Goal: Transaction & Acquisition: Subscribe to service/newsletter

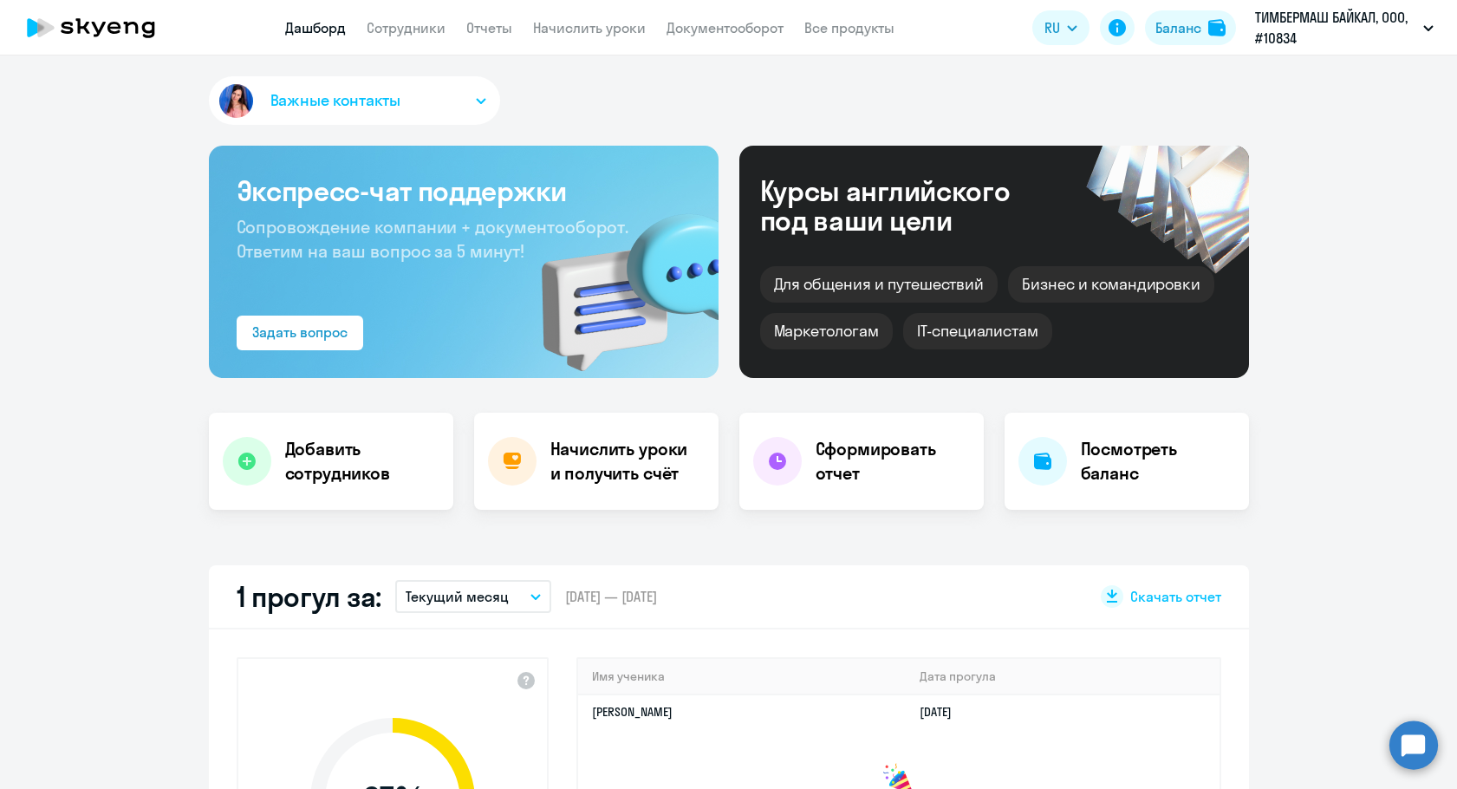
select select "30"
click at [549, 28] on link "Начислить уроки" at bounding box center [589, 27] width 113 height 17
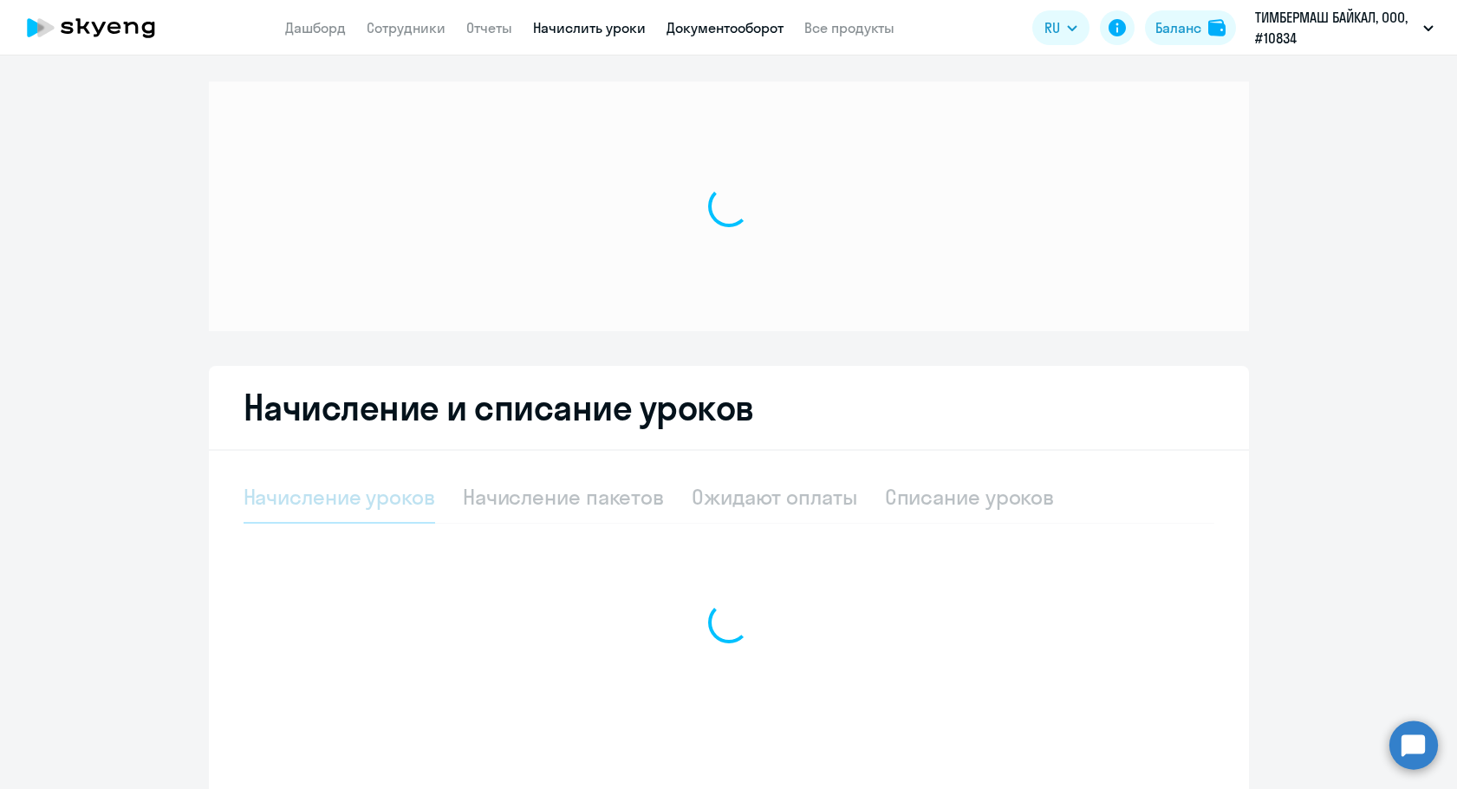
click at [702, 27] on link "Документооборот" at bounding box center [724, 27] width 117 height 17
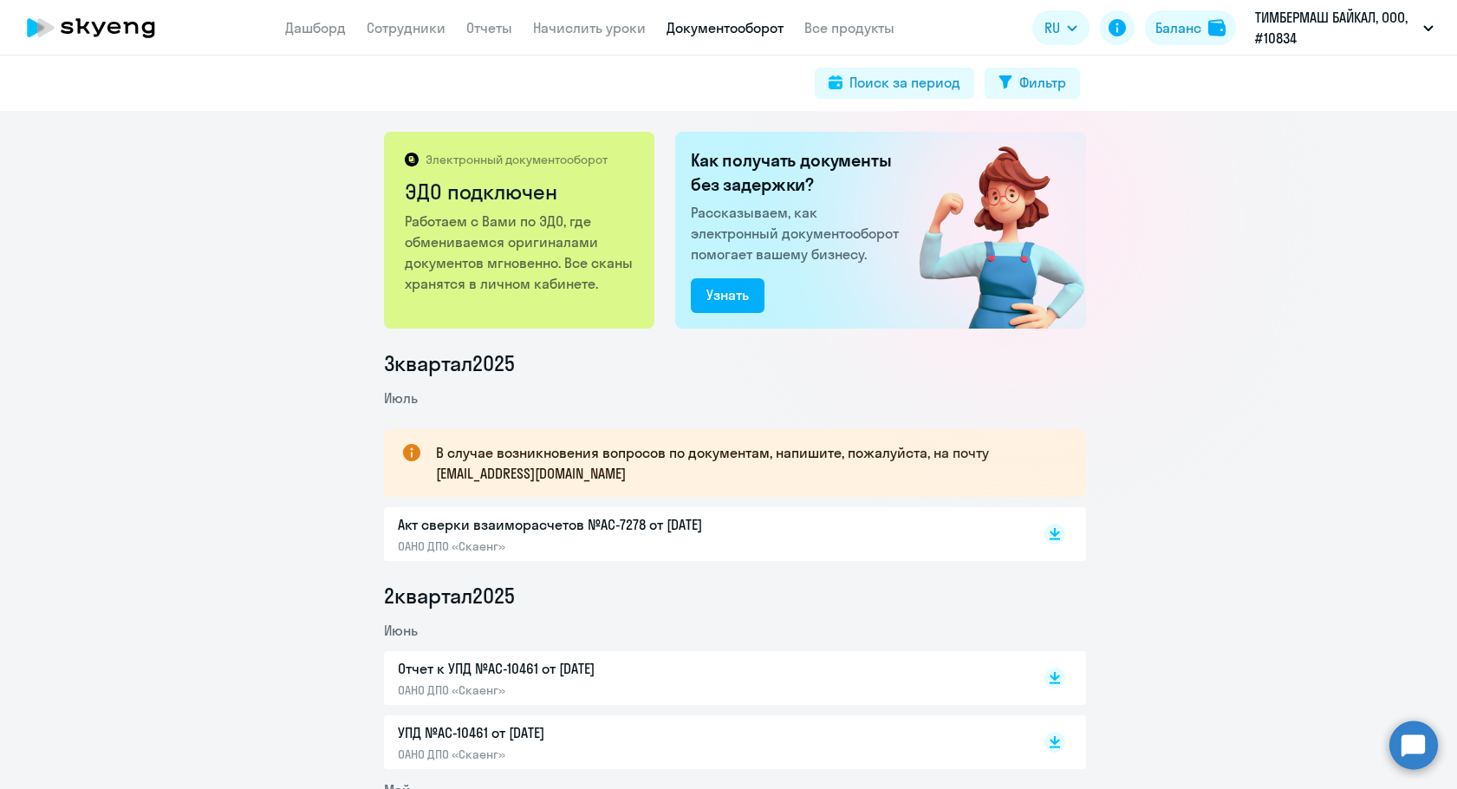
click at [424, 36] on app-menu-item-link "Сотрудники" at bounding box center [406, 28] width 79 height 22
click at [423, 33] on link "Сотрудники" at bounding box center [406, 27] width 79 height 17
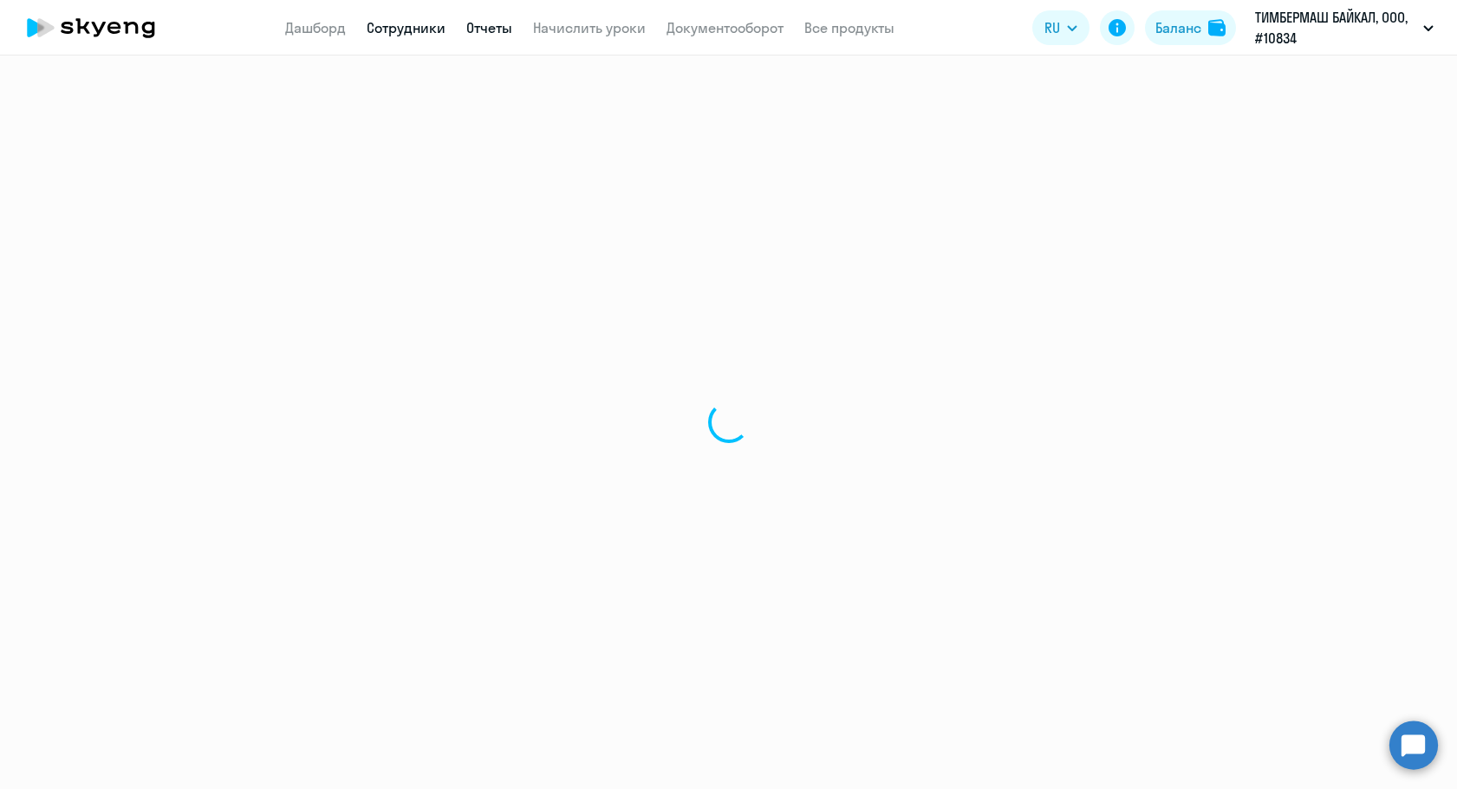
click at [479, 34] on link "Отчеты" at bounding box center [489, 27] width 46 height 17
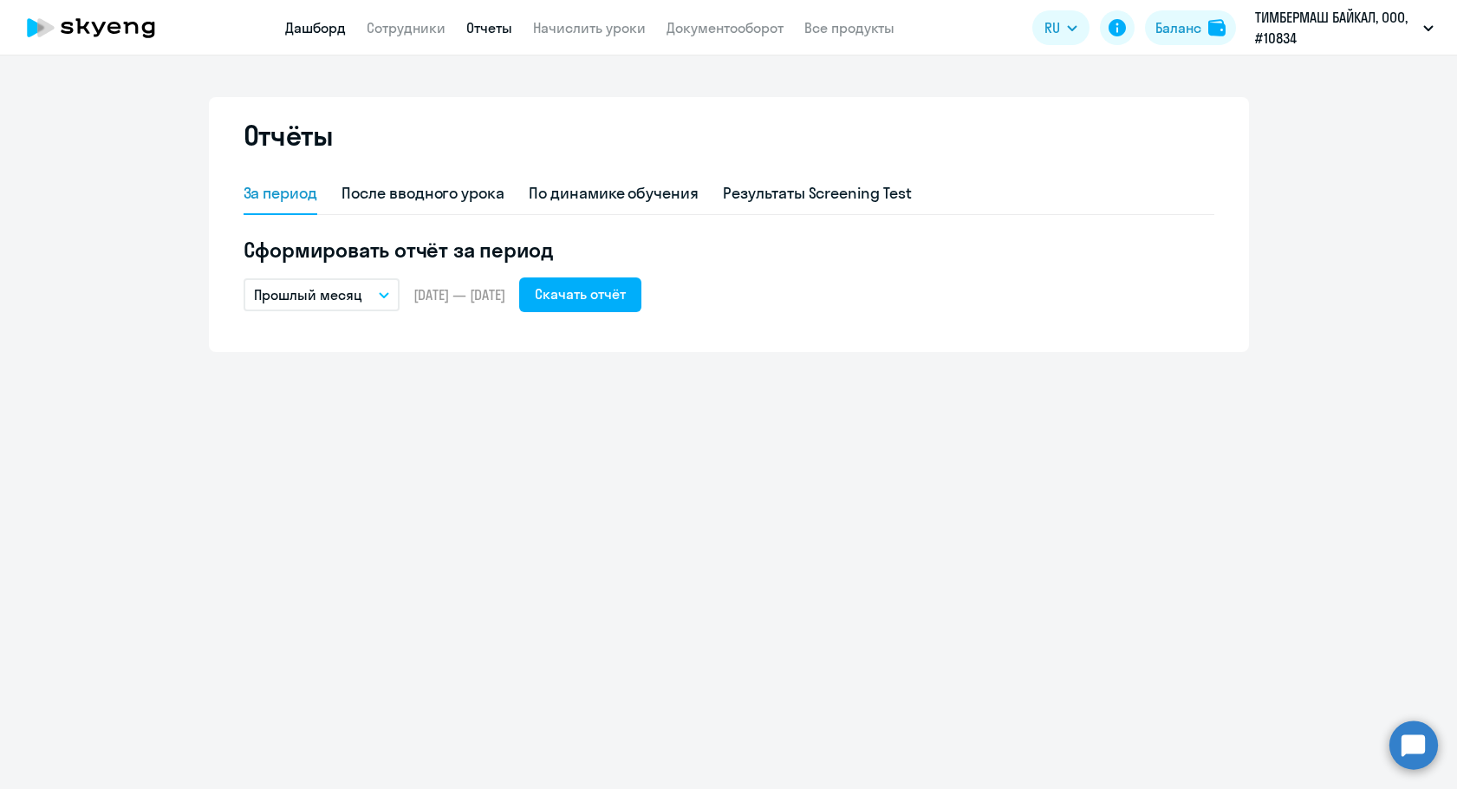
click at [322, 34] on link "Дашборд" at bounding box center [315, 27] width 61 height 17
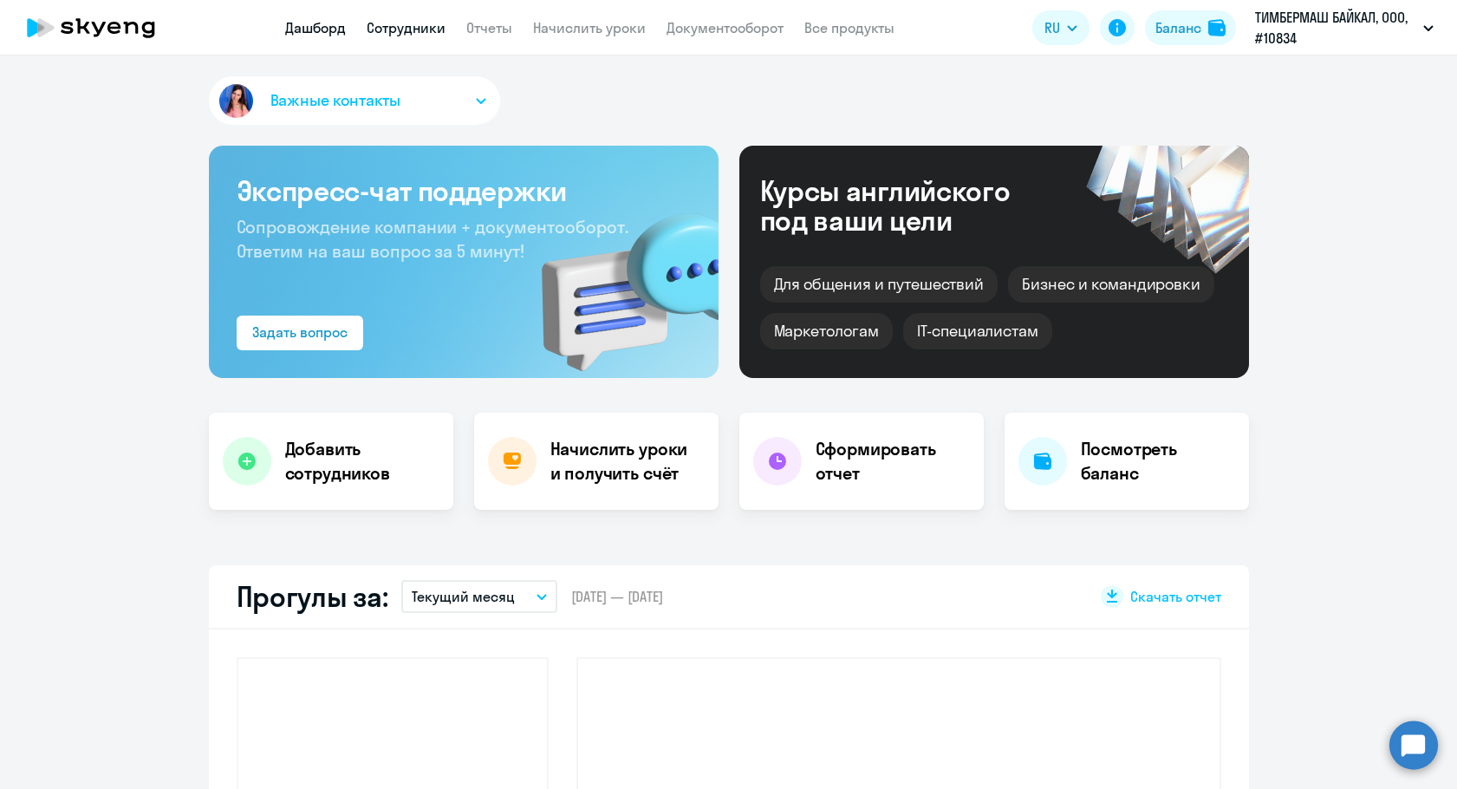
click at [379, 24] on link "Сотрудники" at bounding box center [406, 27] width 79 height 17
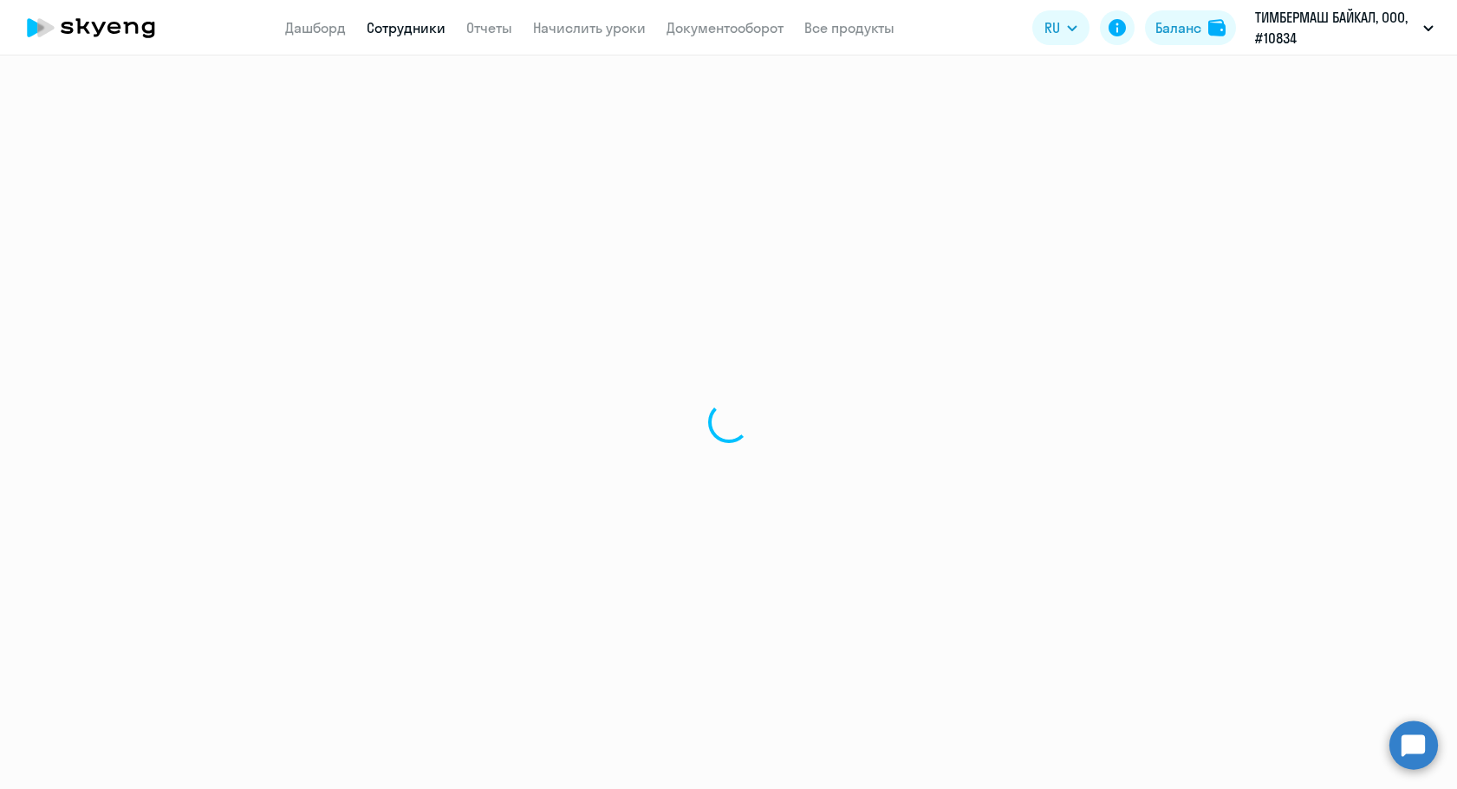
select select "30"
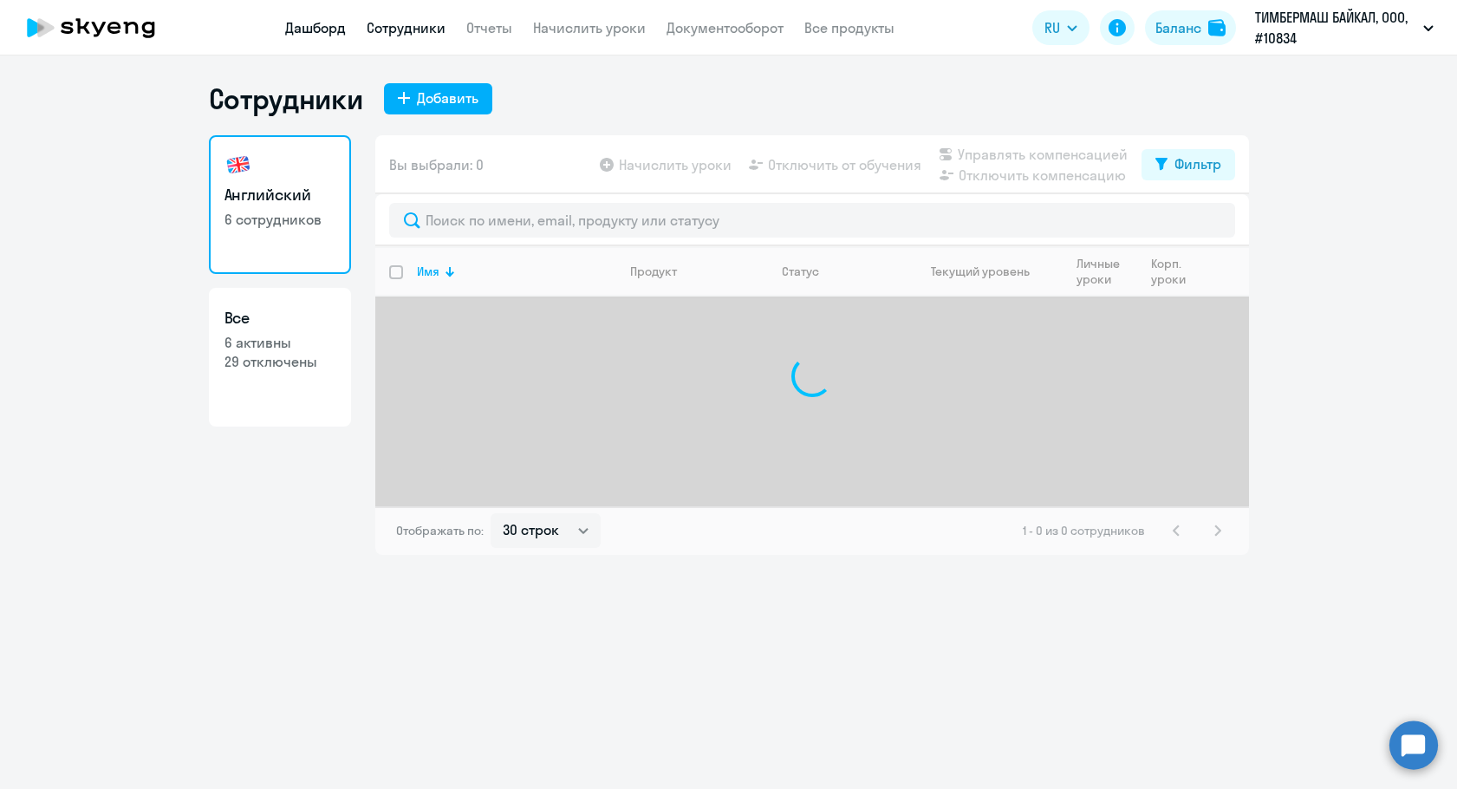
click at [325, 32] on link "Дашборд" at bounding box center [315, 27] width 61 height 17
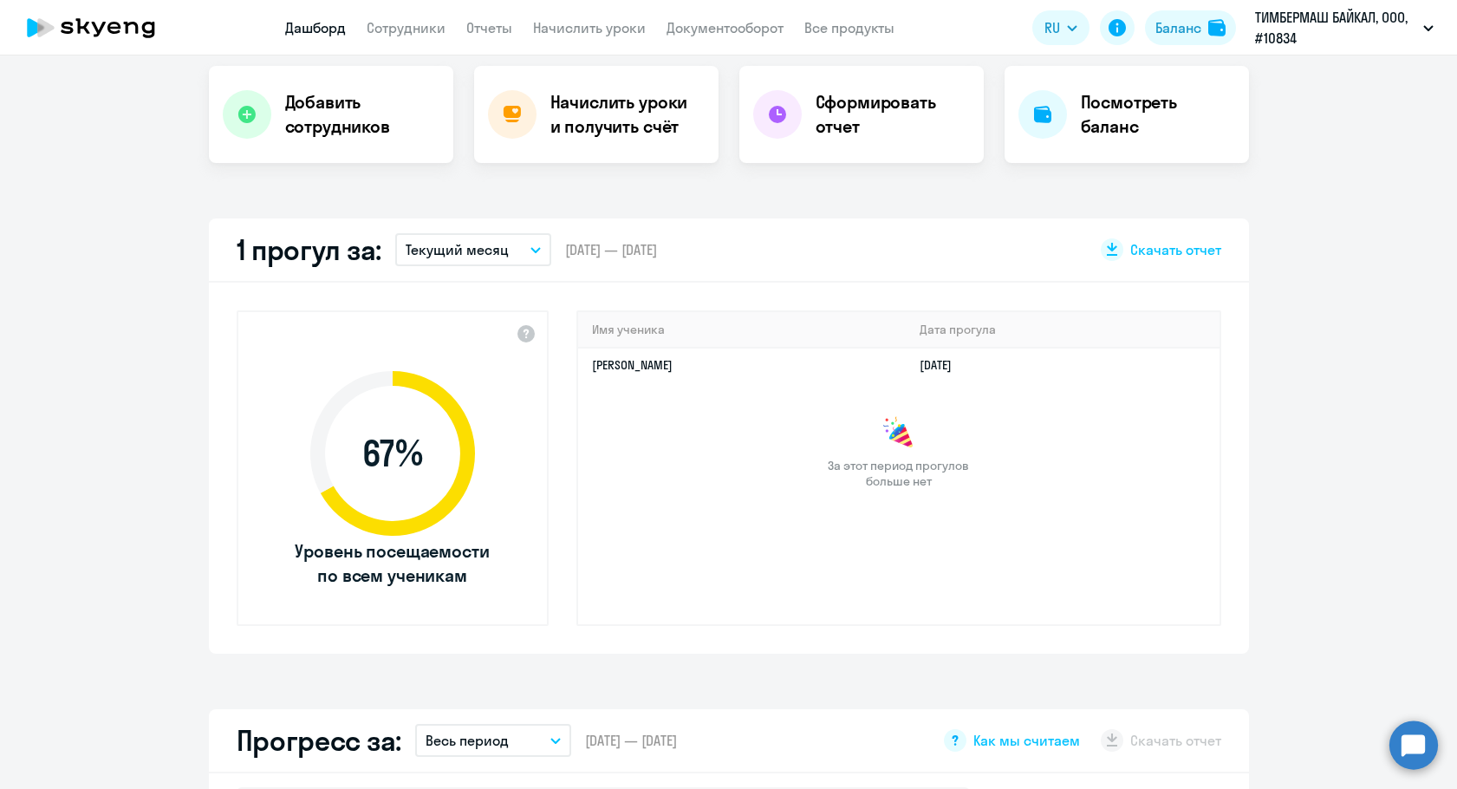
select select "30"
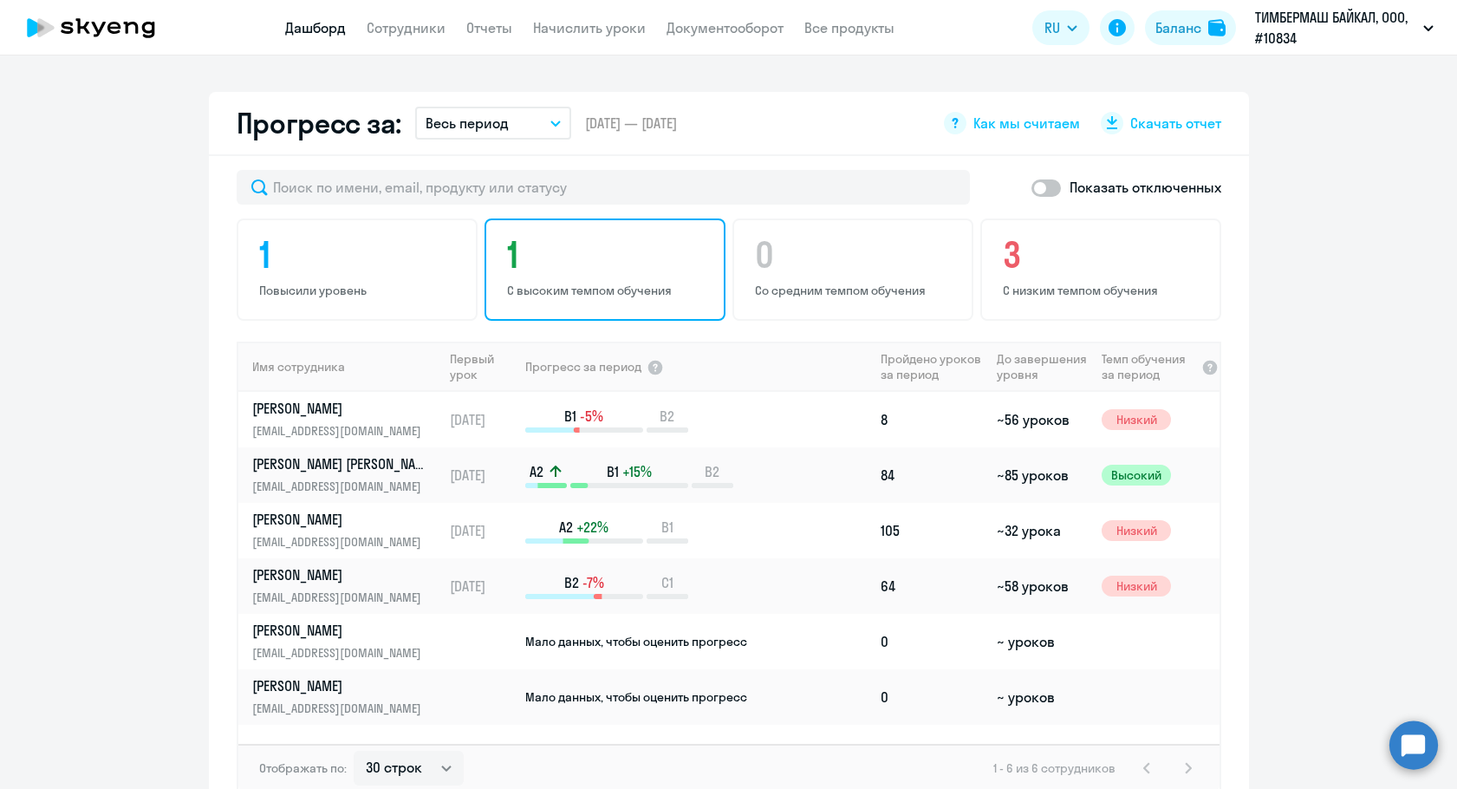
scroll to position [867, 0]
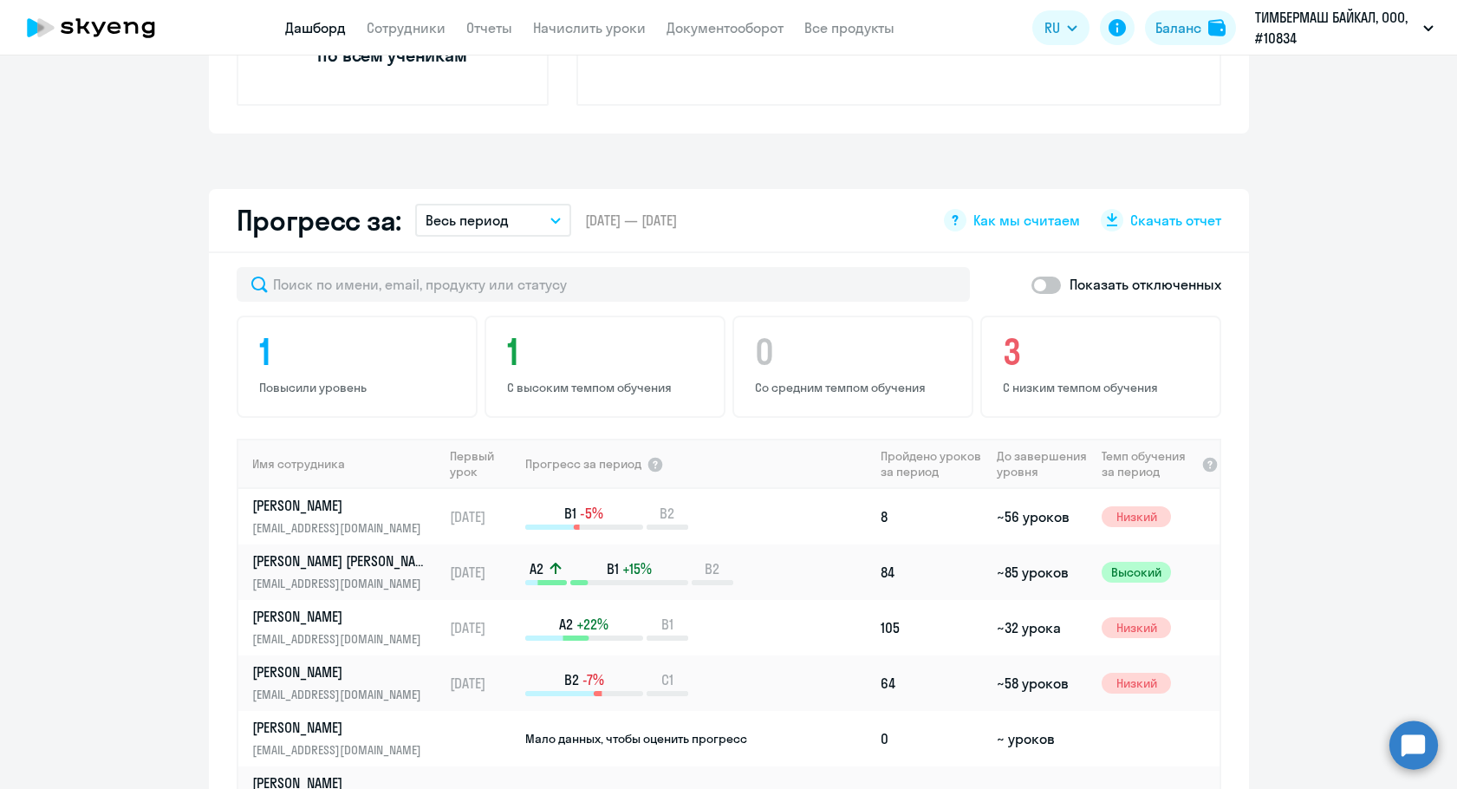
click at [472, 223] on p "Весь период" at bounding box center [467, 220] width 83 height 21
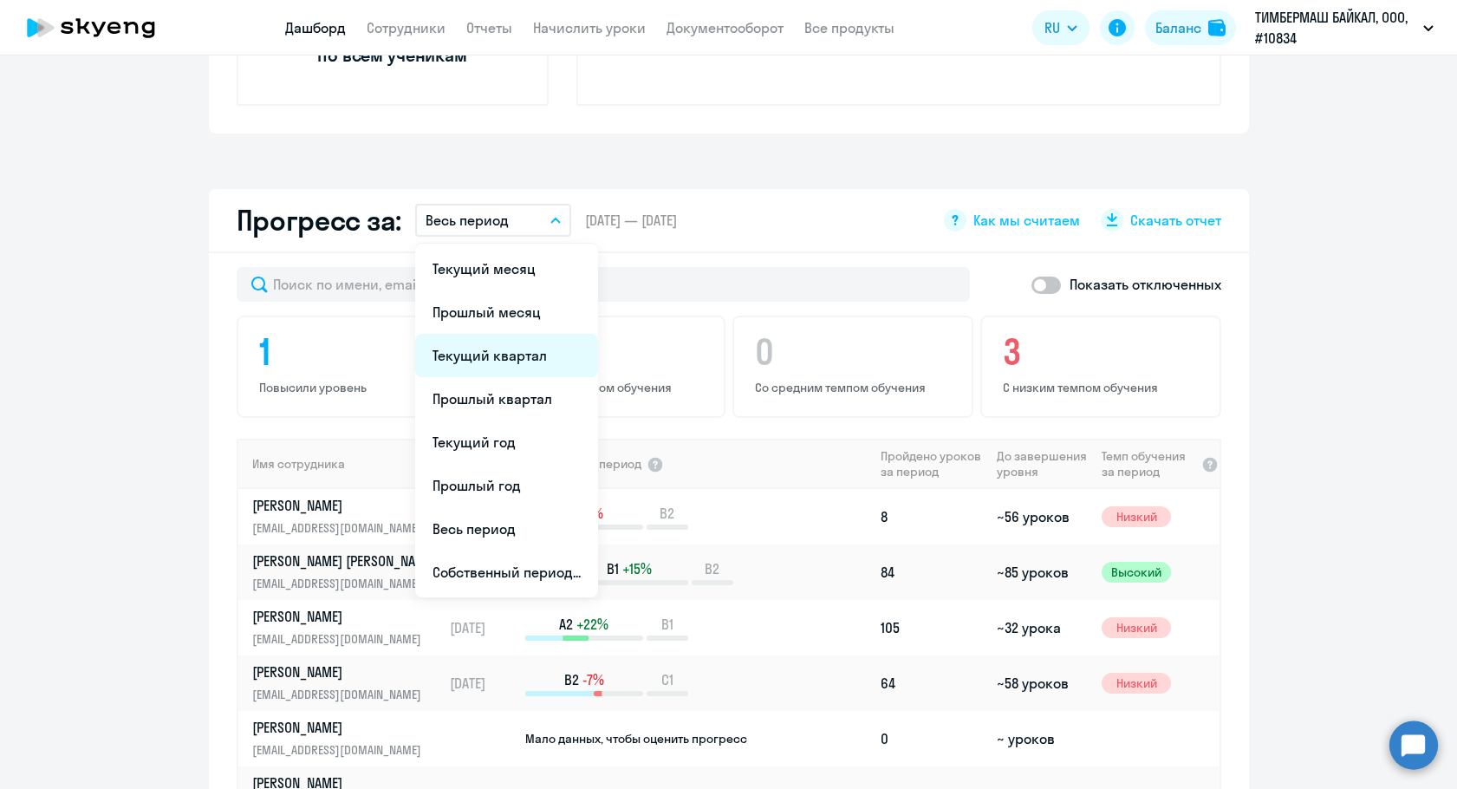
click at [465, 335] on li "Текущий квартал" at bounding box center [506, 355] width 183 height 43
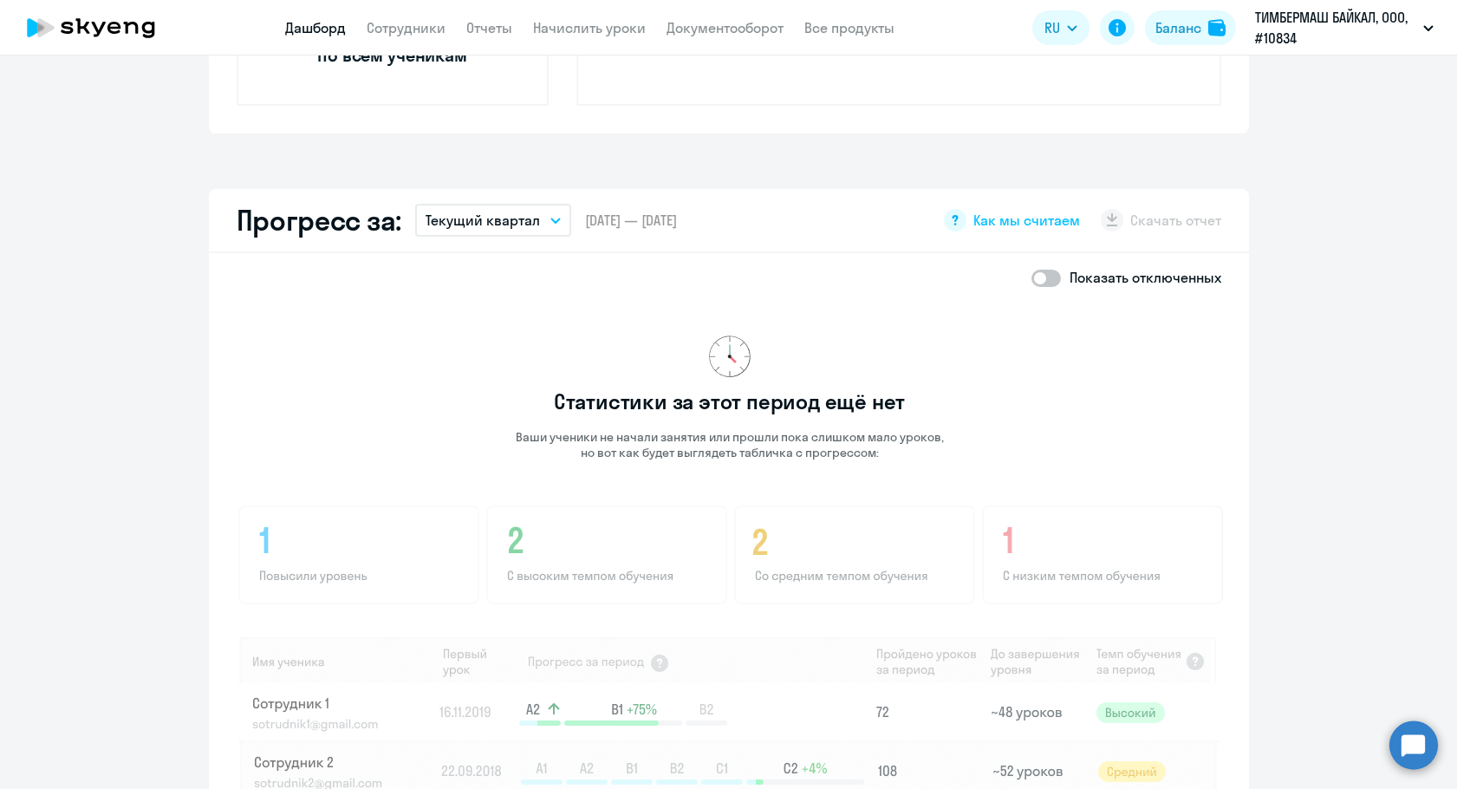
click at [487, 224] on p "Текущий квартал" at bounding box center [483, 220] width 114 height 21
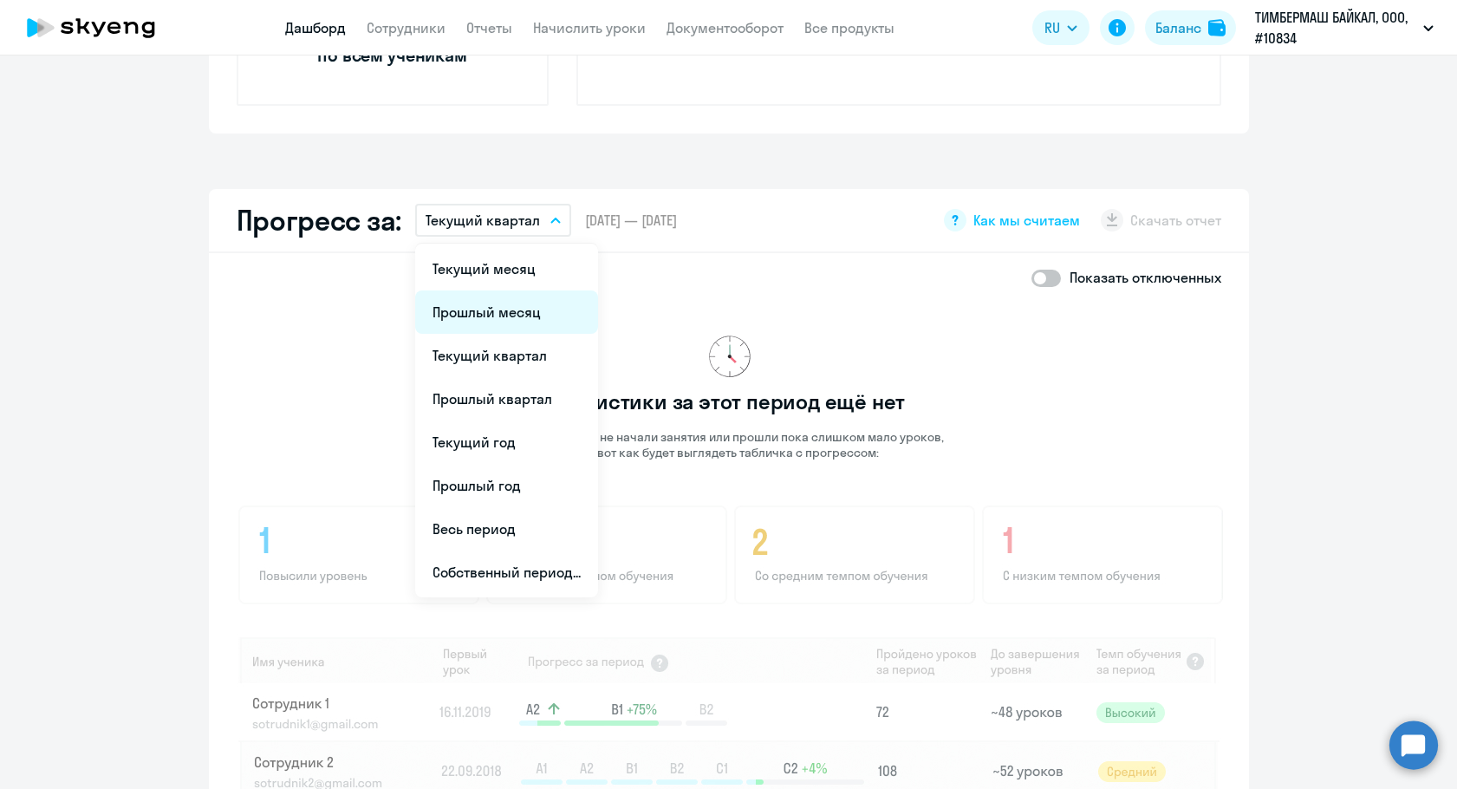
click at [481, 306] on li "Прошлый месяц" at bounding box center [506, 311] width 183 height 43
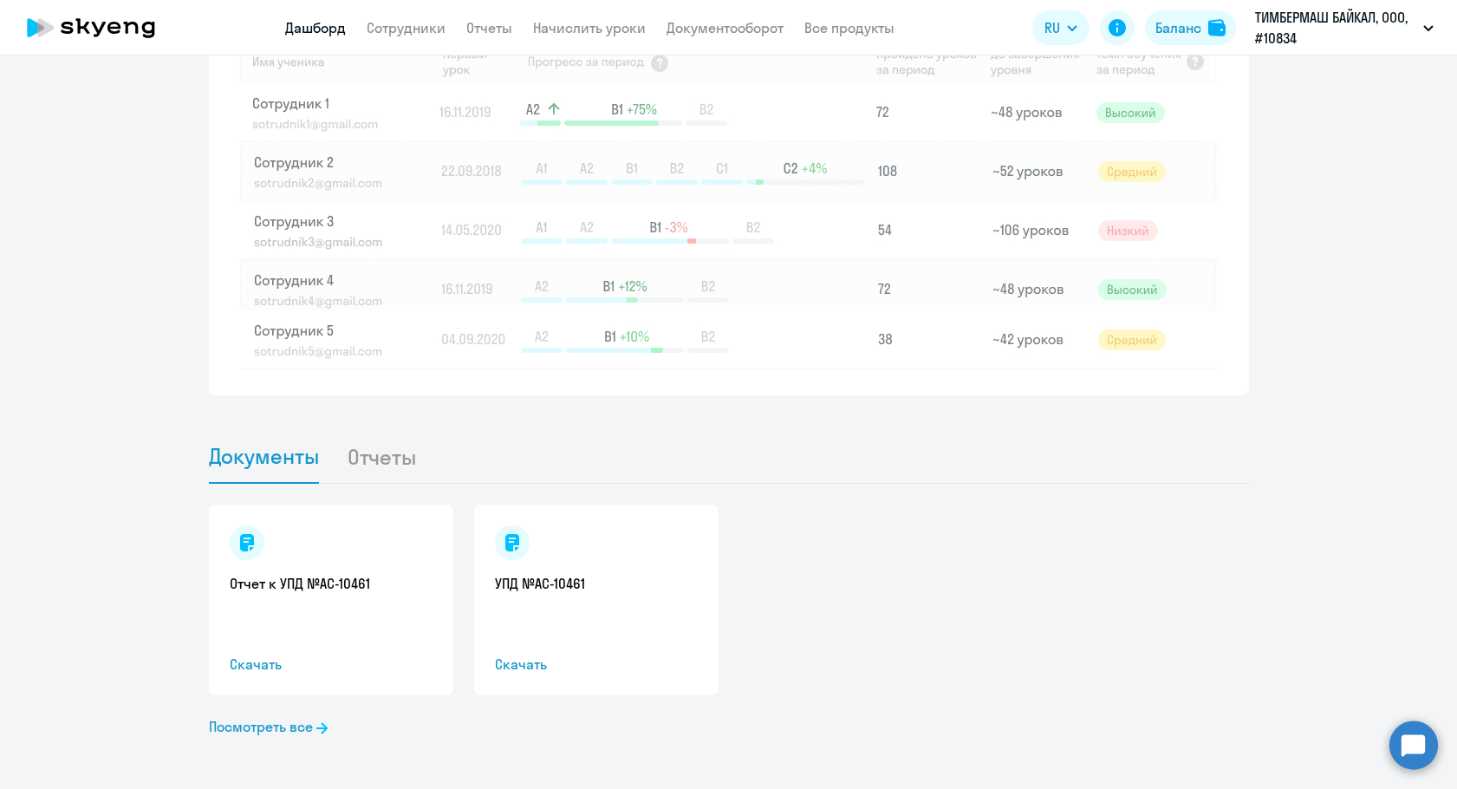
scroll to position [1470, 0]
click at [376, 448] on li "Отчеты" at bounding box center [396, 452] width 98 height 53
click at [376, 458] on li "Отчеты" at bounding box center [396, 452] width 98 height 53
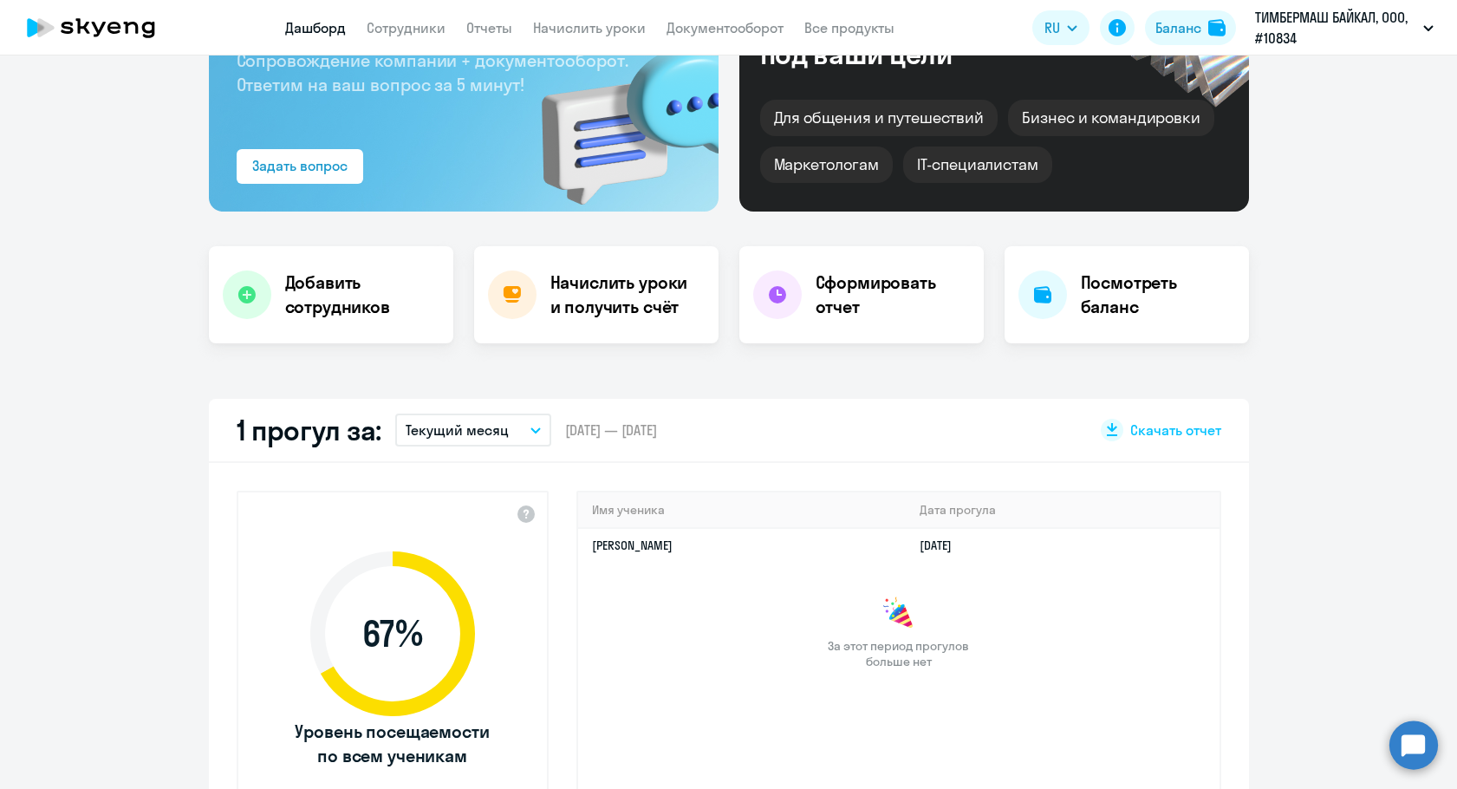
scroll to position [0, 0]
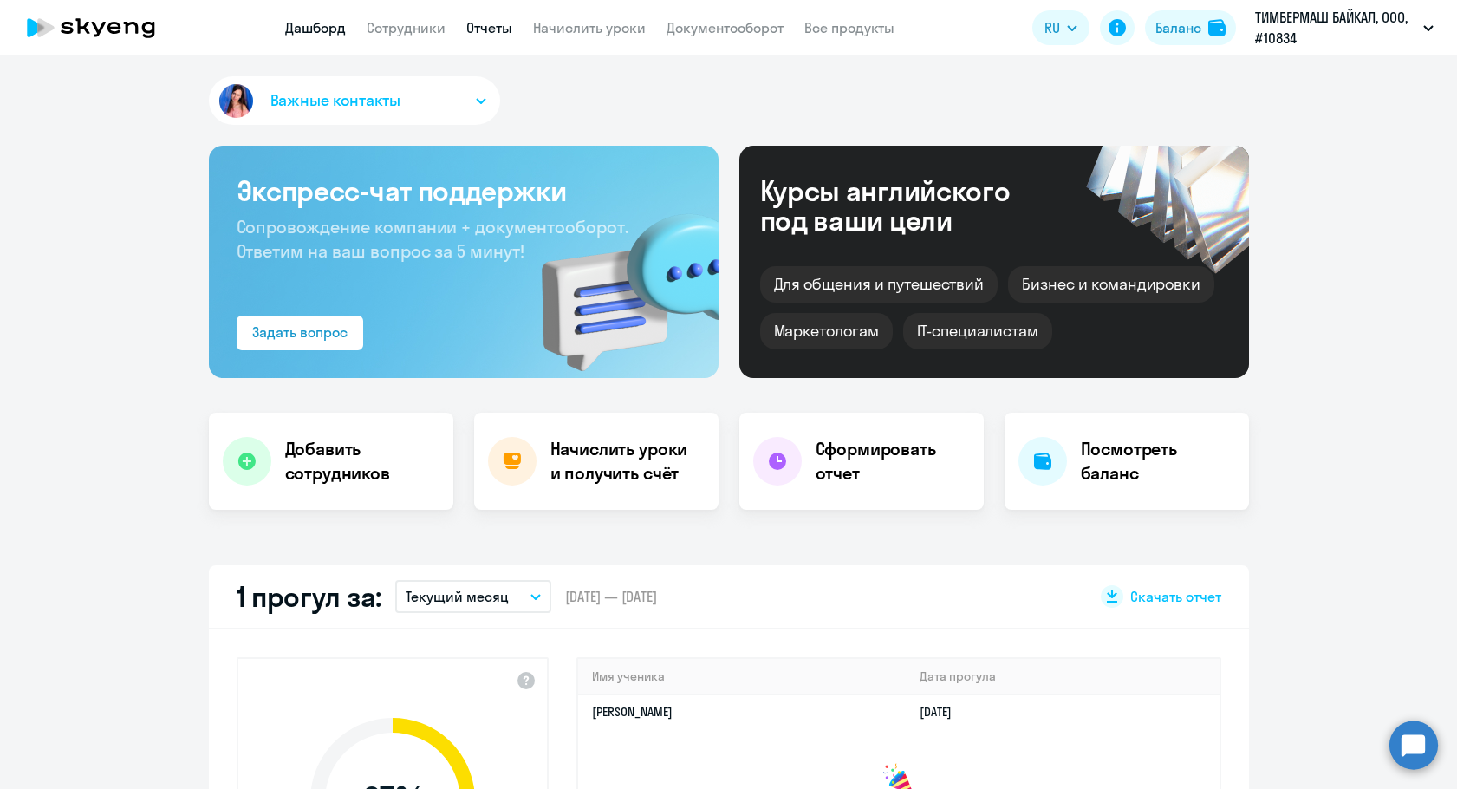
click at [510, 29] on link "Отчеты" at bounding box center [489, 27] width 46 height 17
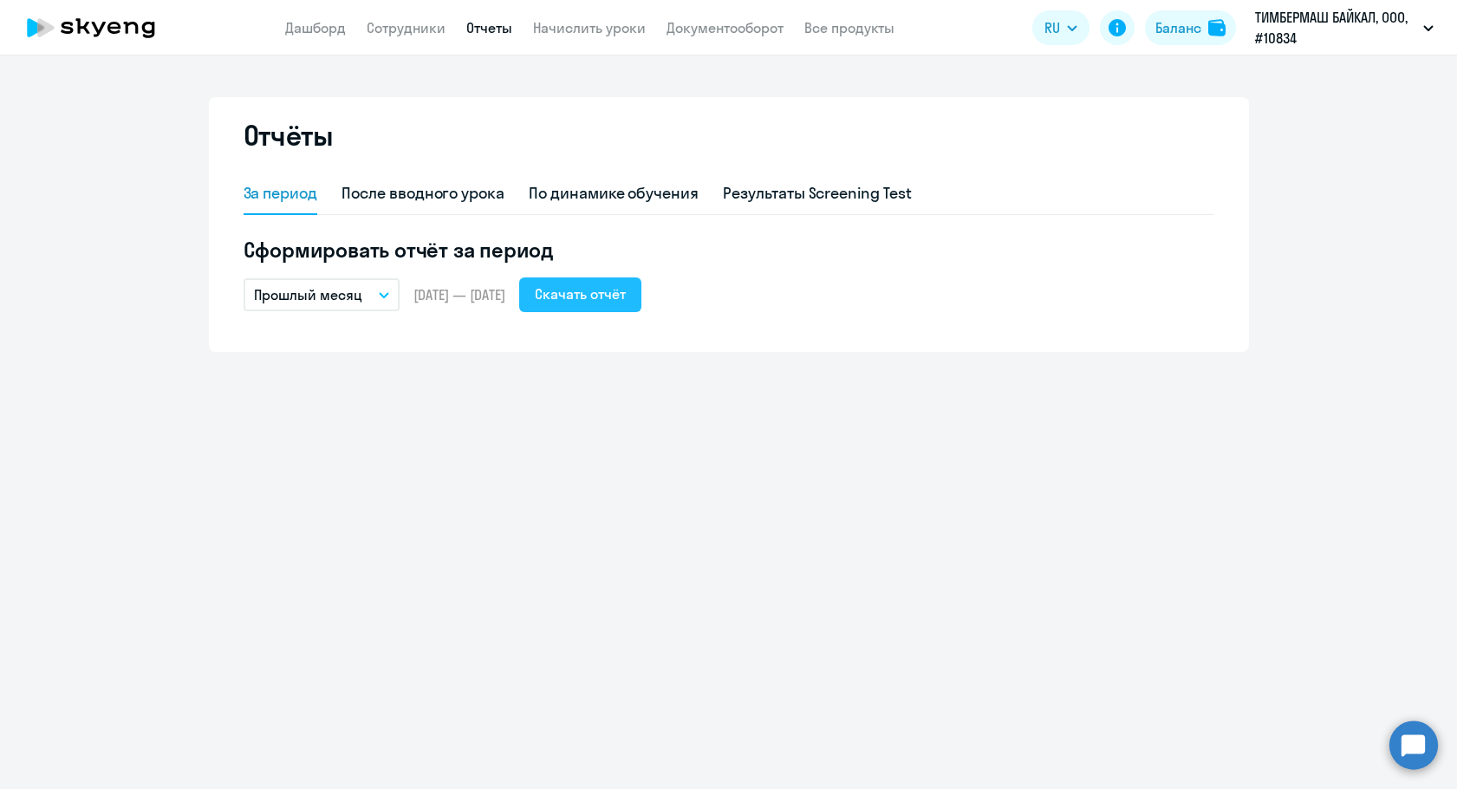
click at [595, 303] on div "Скачать отчёт" at bounding box center [580, 293] width 91 height 21
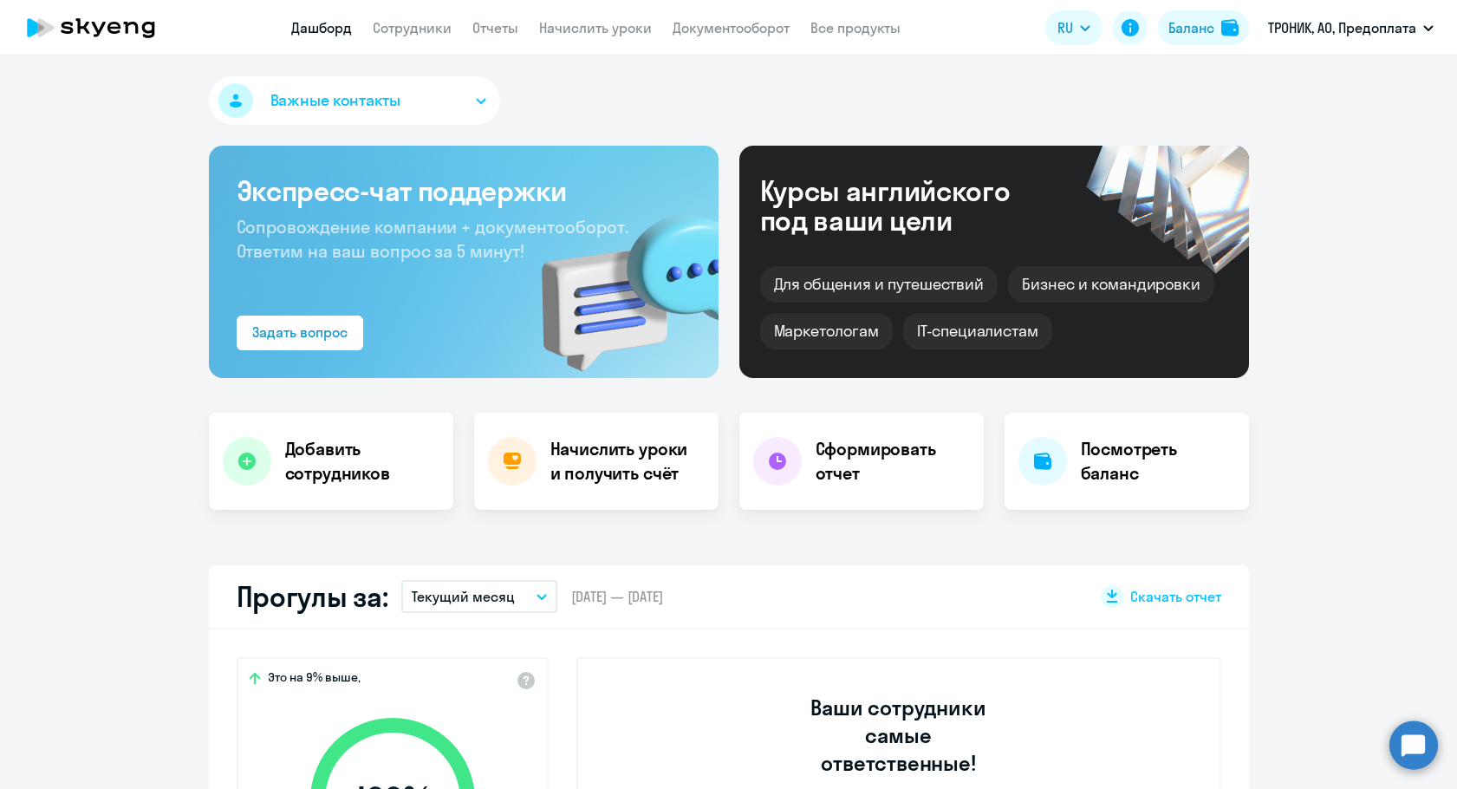
select select "30"
click at [1187, 36] on div "Баланс" at bounding box center [1191, 27] width 46 height 21
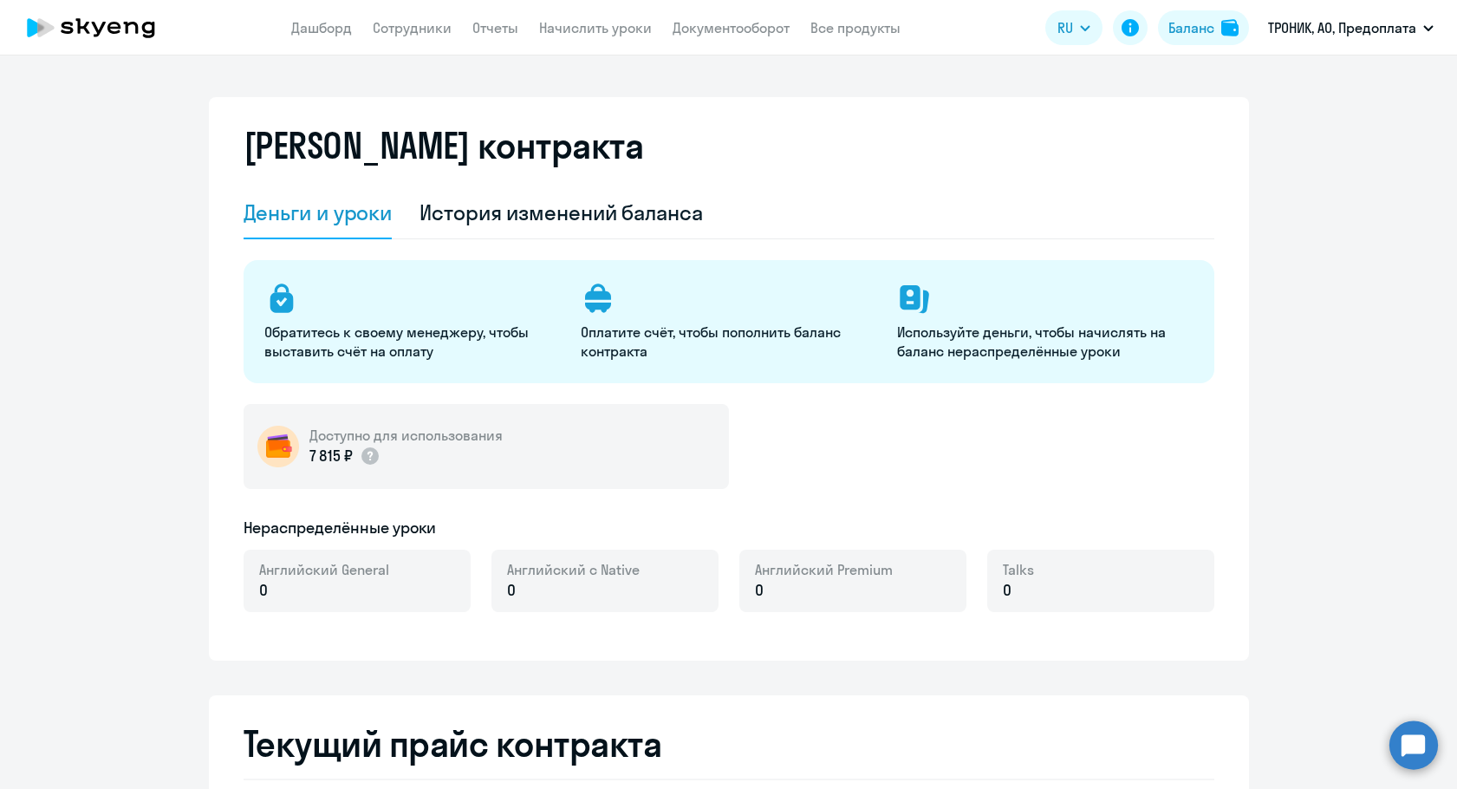
select select "english_adult_not_native_speaker"
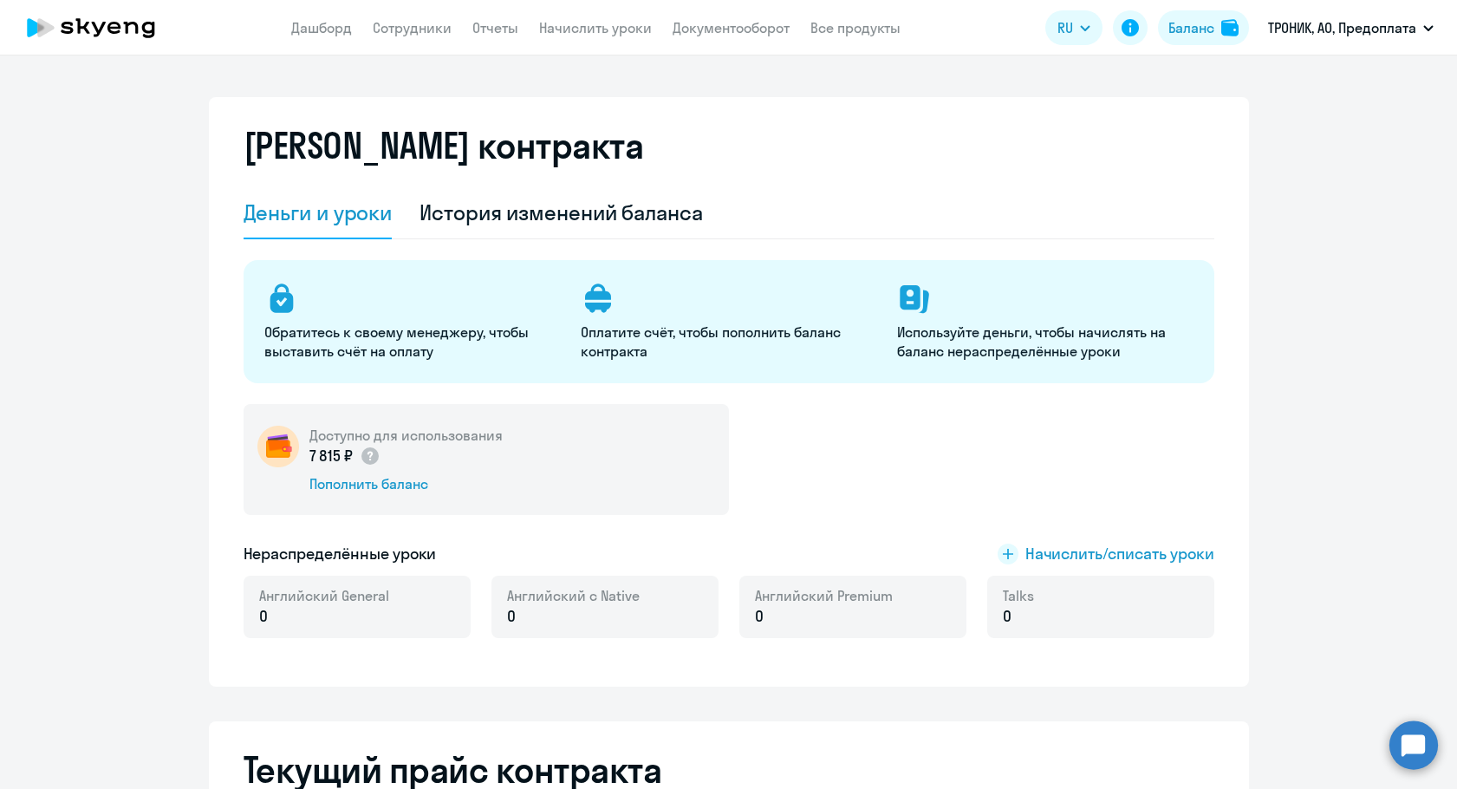
click at [375, 471] on div "7 815 ₽ Пополнить баланс" at bounding box center [405, 469] width 193 height 49
click at [373, 478] on div "Пополнить баланс" at bounding box center [405, 483] width 193 height 19
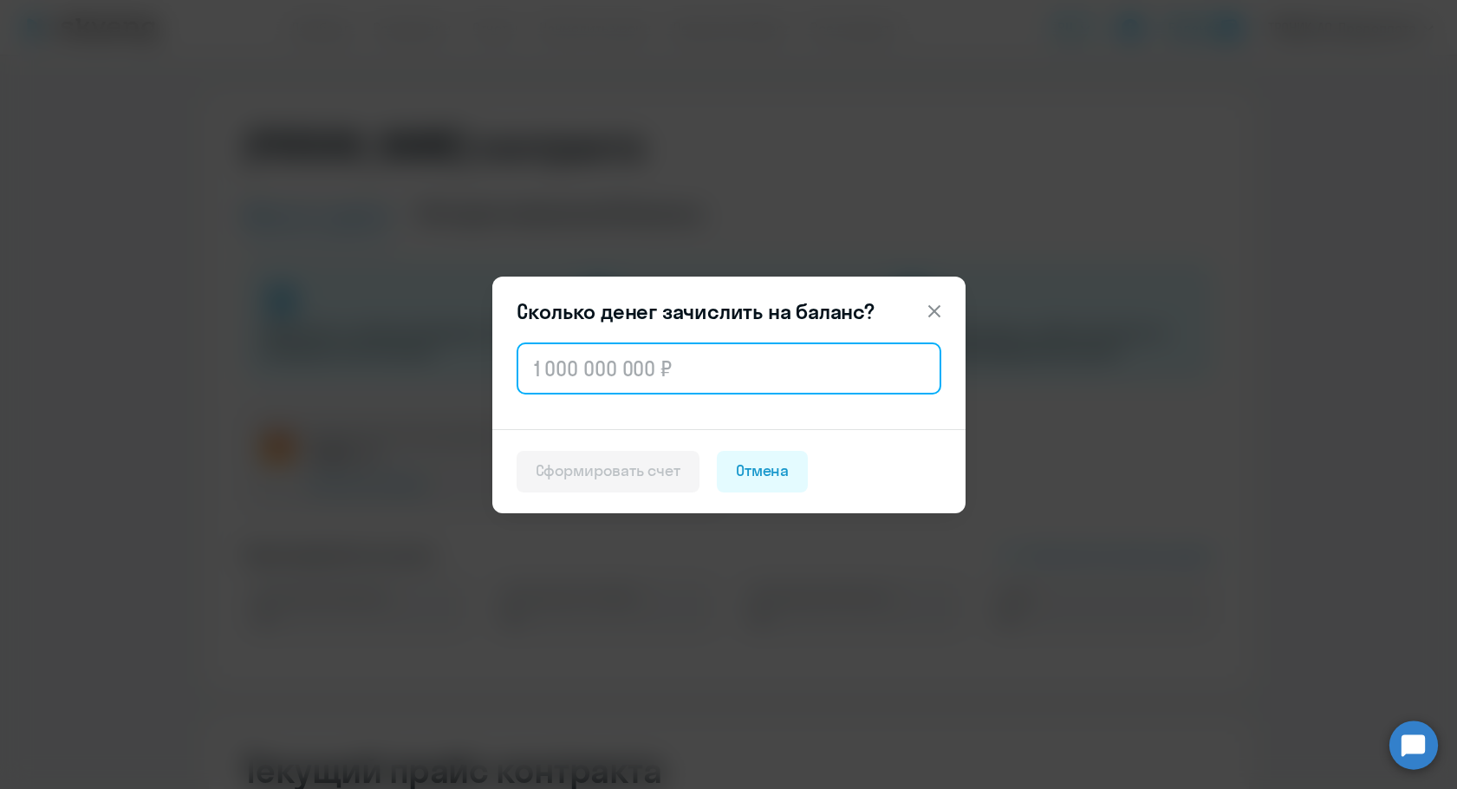
click at [598, 372] on input "text" at bounding box center [729, 368] width 425 height 52
paste input "100 001"
type input "100 001"
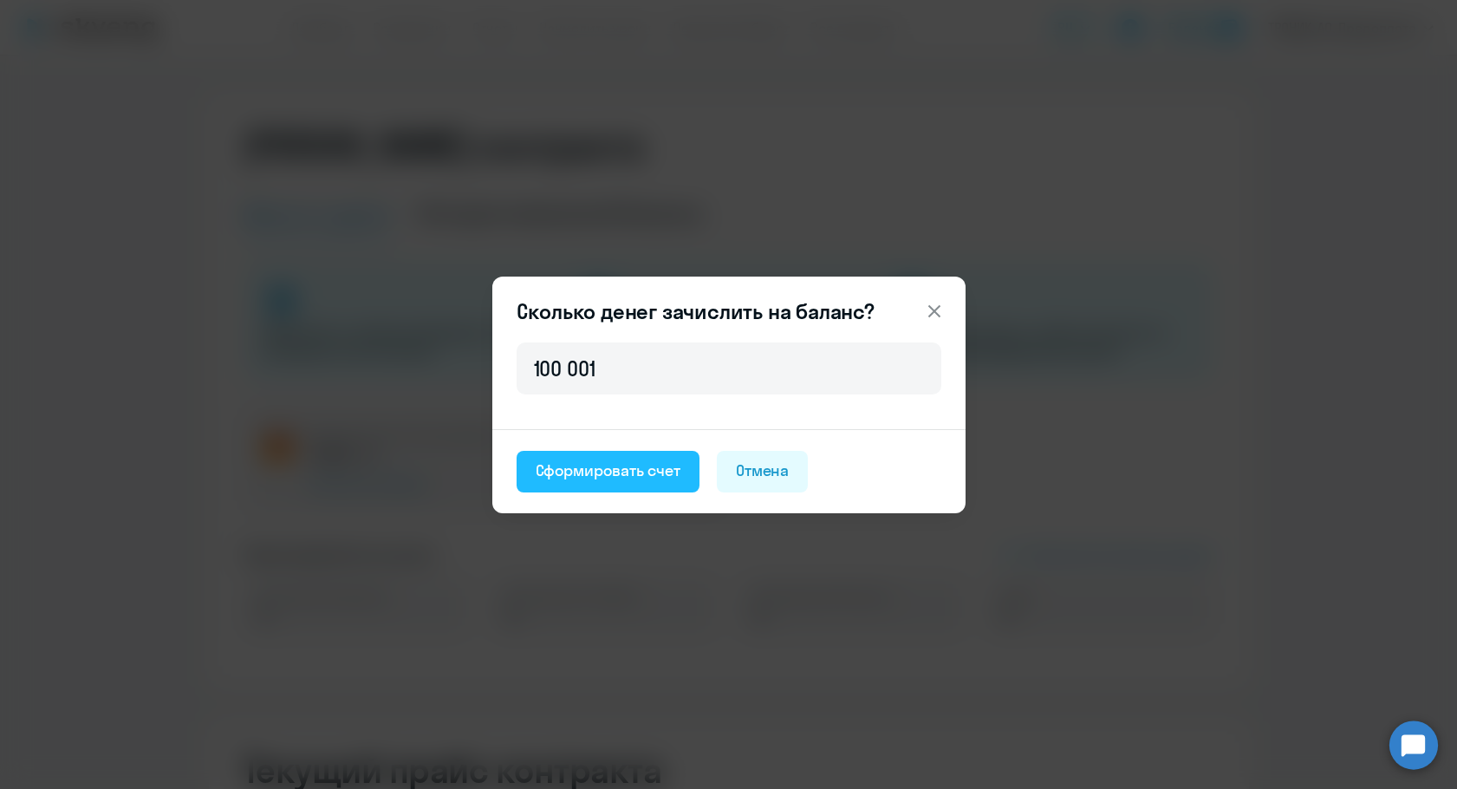
click at [611, 478] on div "Сформировать счет" at bounding box center [608, 470] width 145 height 23
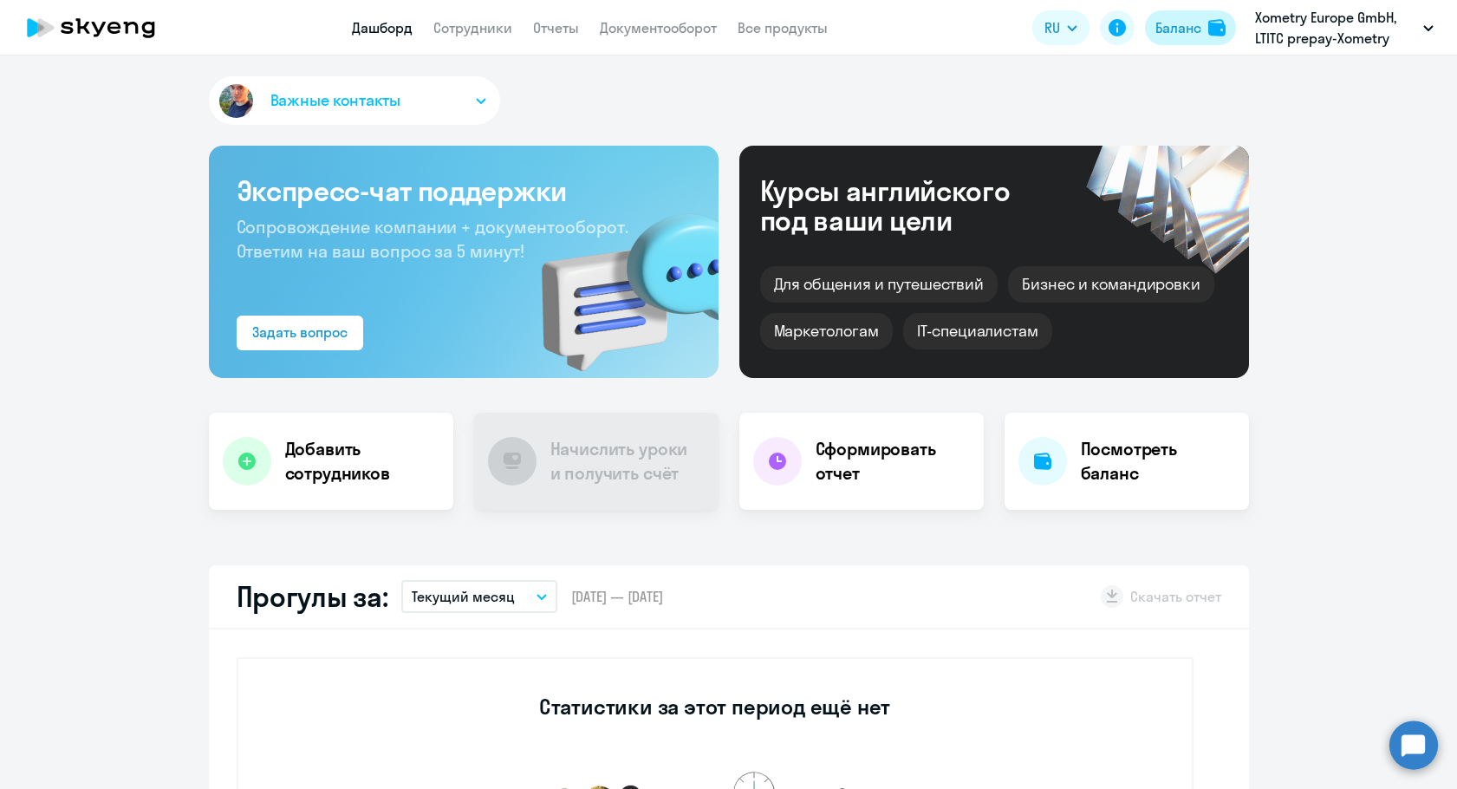
click at [1163, 35] on div "Баланс" at bounding box center [1178, 27] width 46 height 21
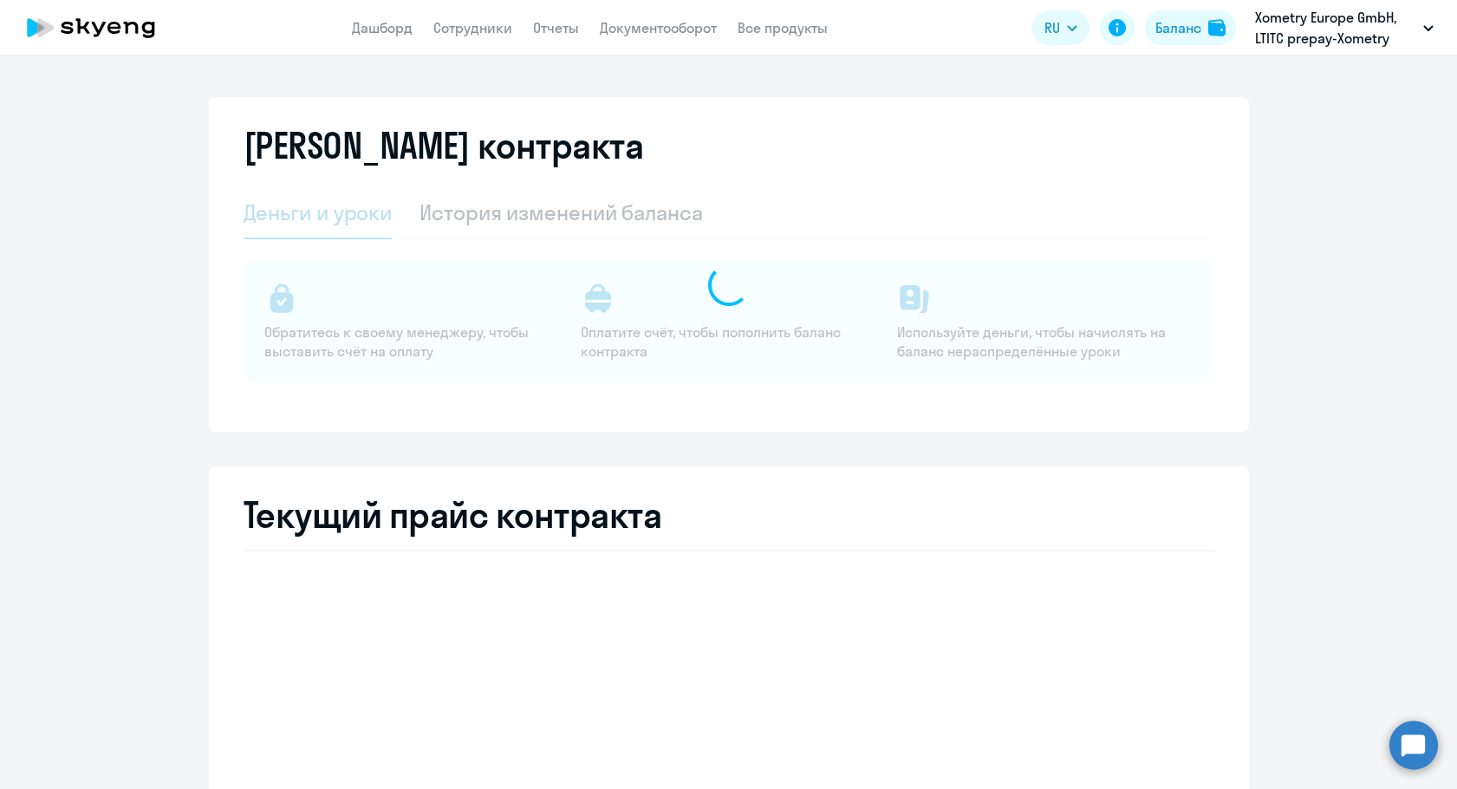
select select "english_adult_not_native_speaker"
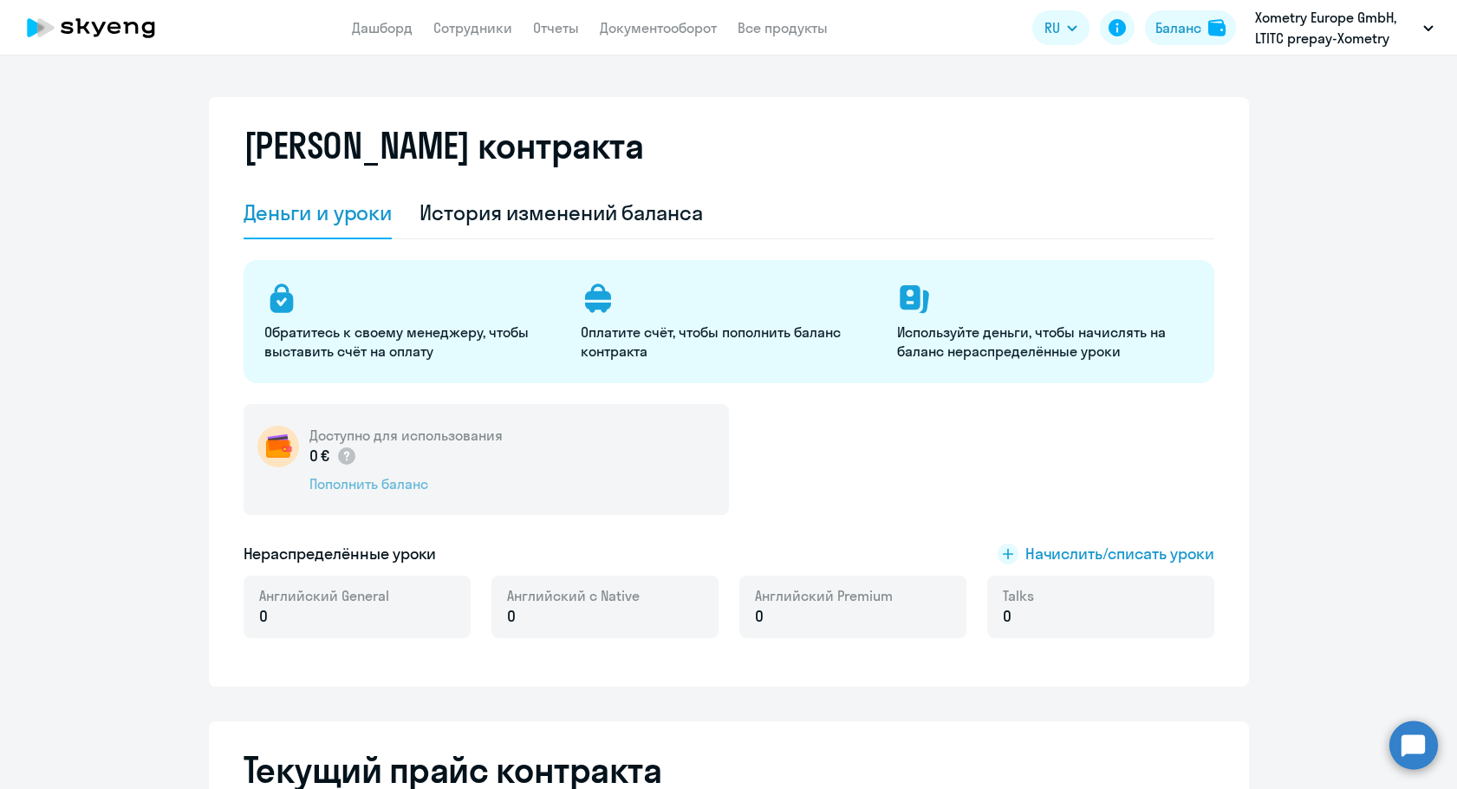
click at [355, 484] on div "Пополнить баланс" at bounding box center [405, 483] width 193 height 19
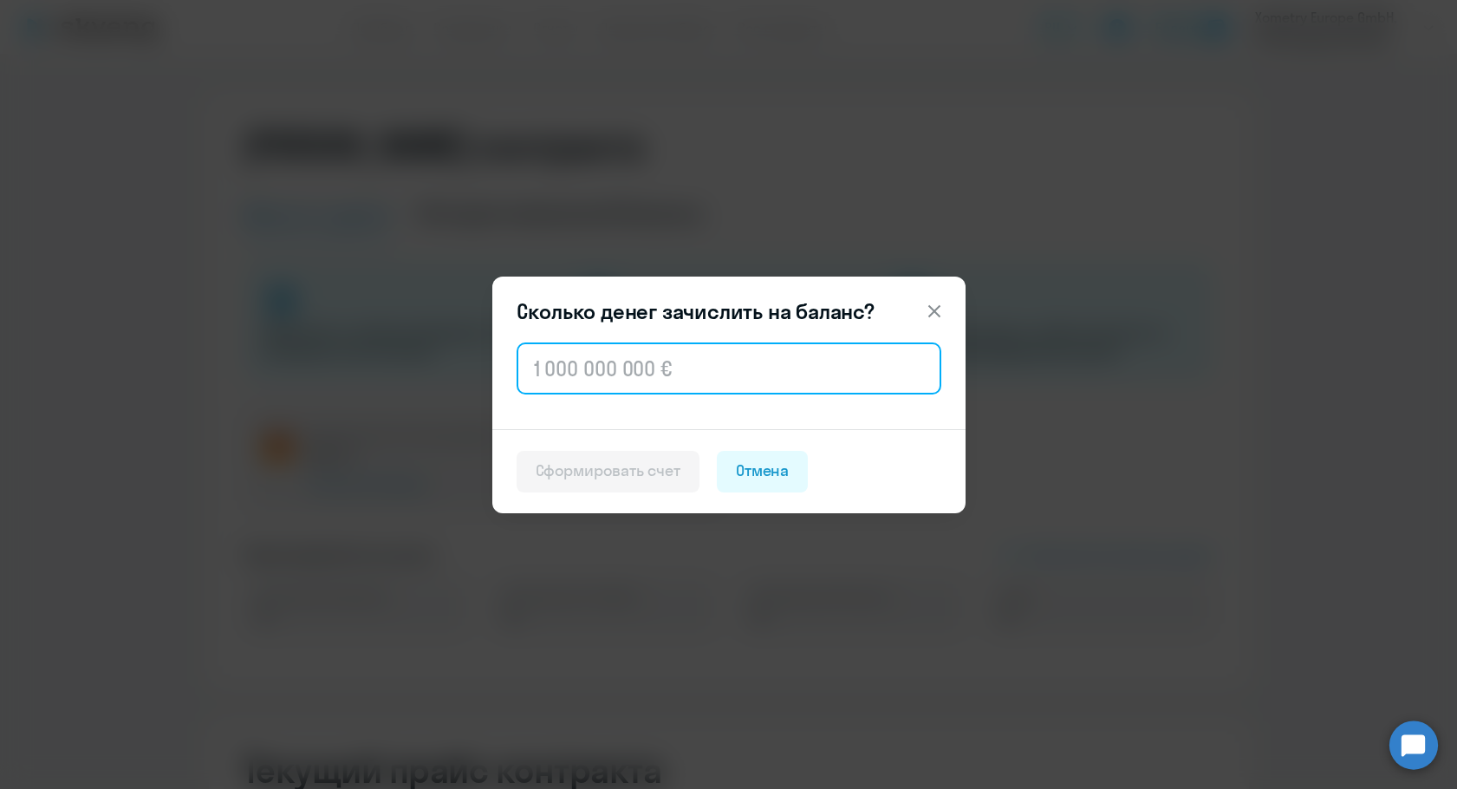
click at [601, 374] on input "text" at bounding box center [729, 368] width 425 height 52
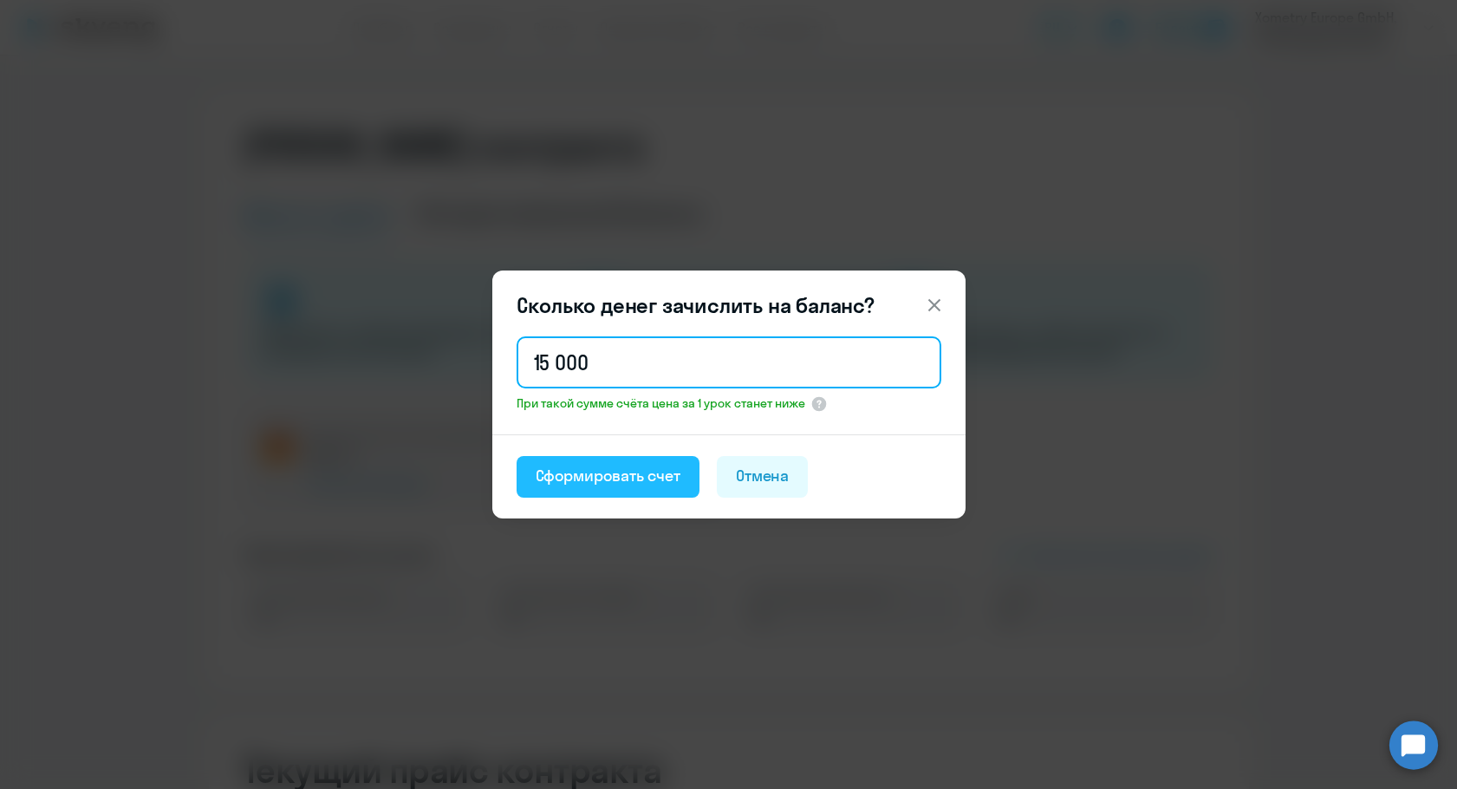
type input "15 000"
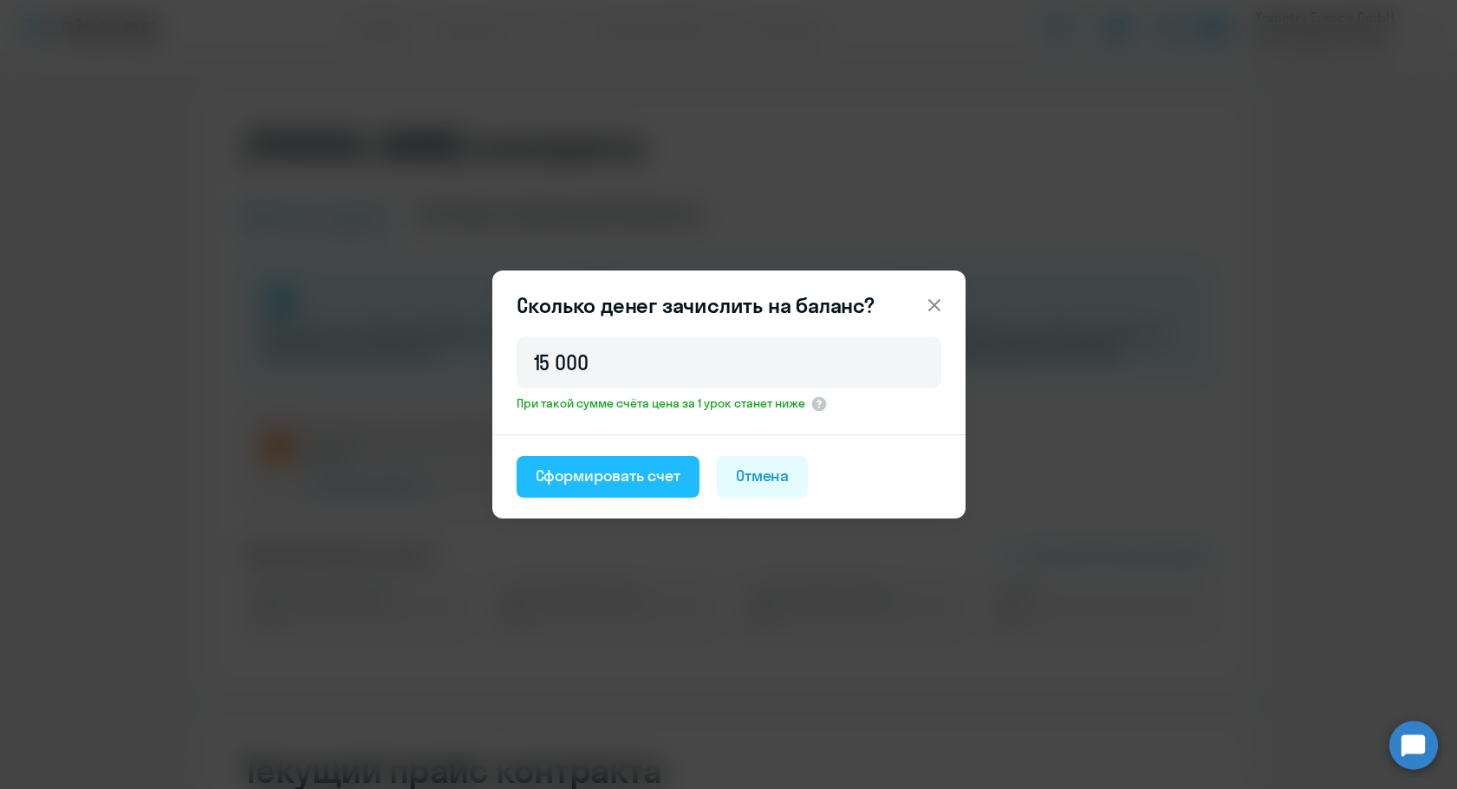
click at [575, 493] on button "Сформировать счет" at bounding box center [608, 477] width 183 height 42
